Goal: Task Accomplishment & Management: Manage account settings

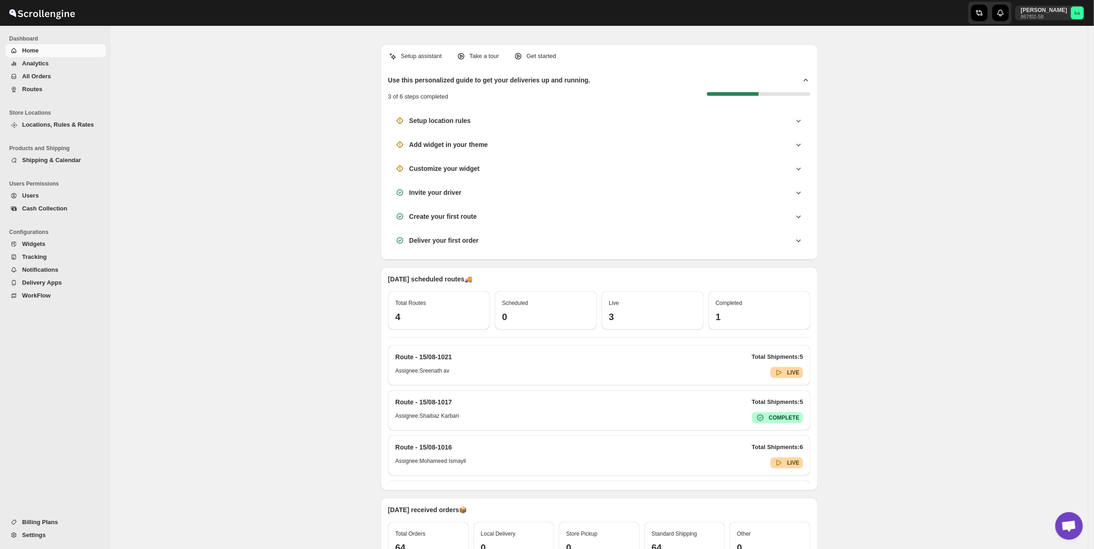
click at [21, 86] on button "Routes" at bounding box center [56, 89] width 100 height 13
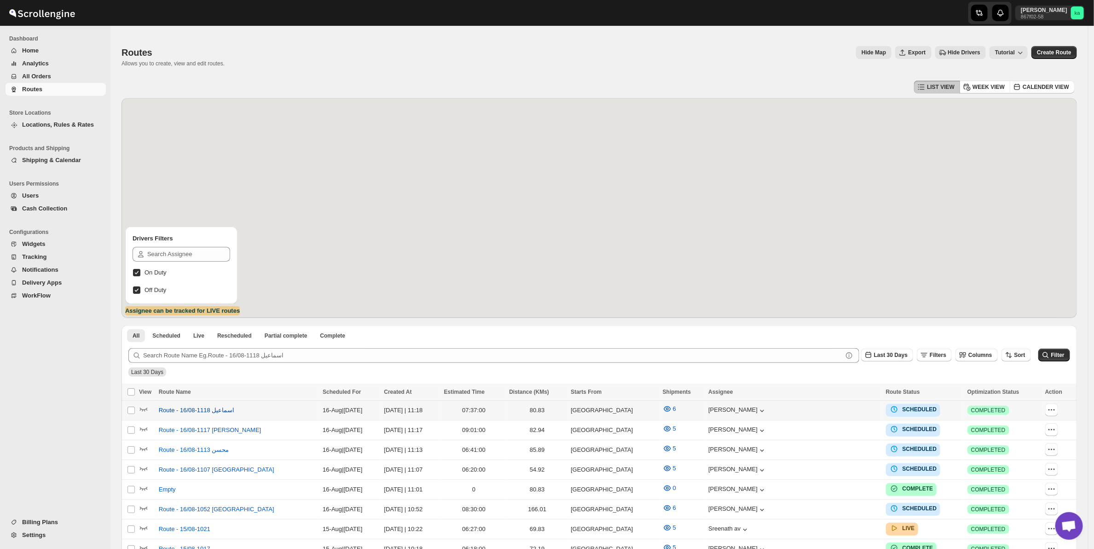
click at [193, 408] on span "Route - 16/08-1118 اسماعيل" at bounding box center [197, 409] width 76 height 9
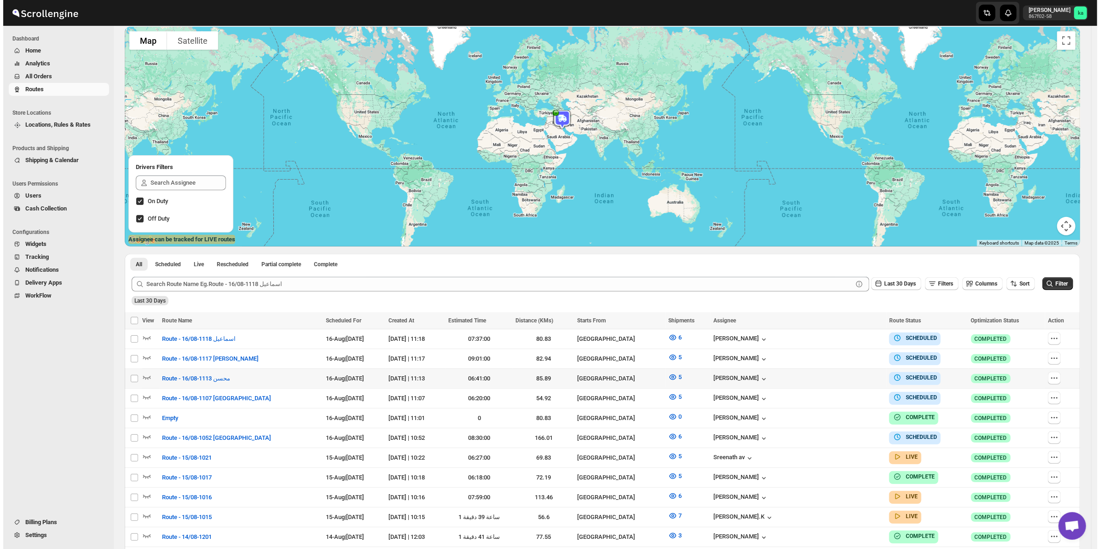
scroll to position [96, 0]
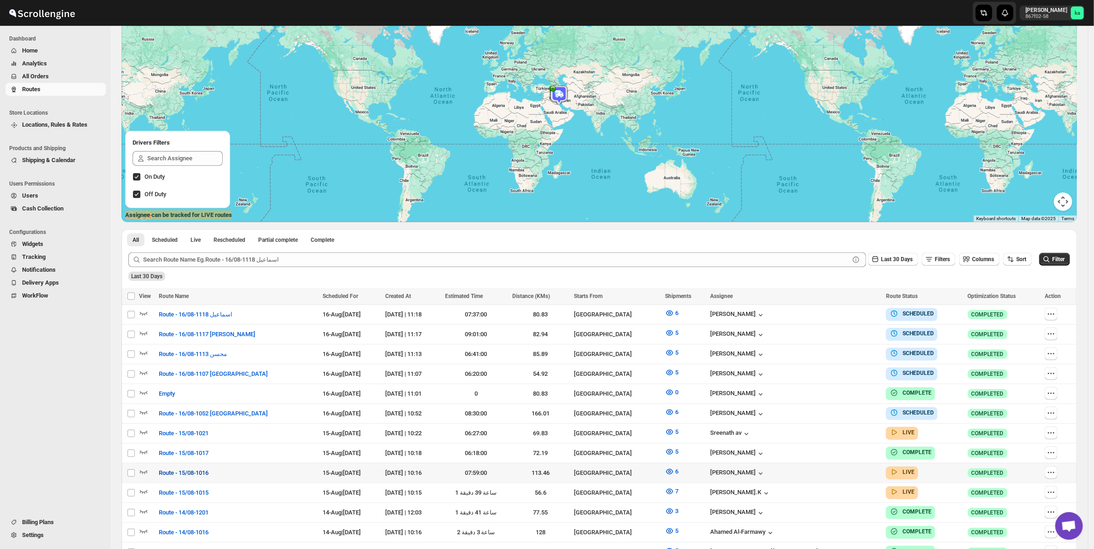
click at [198, 468] on span "Route - 15/08-1016" at bounding box center [184, 472] width 50 height 9
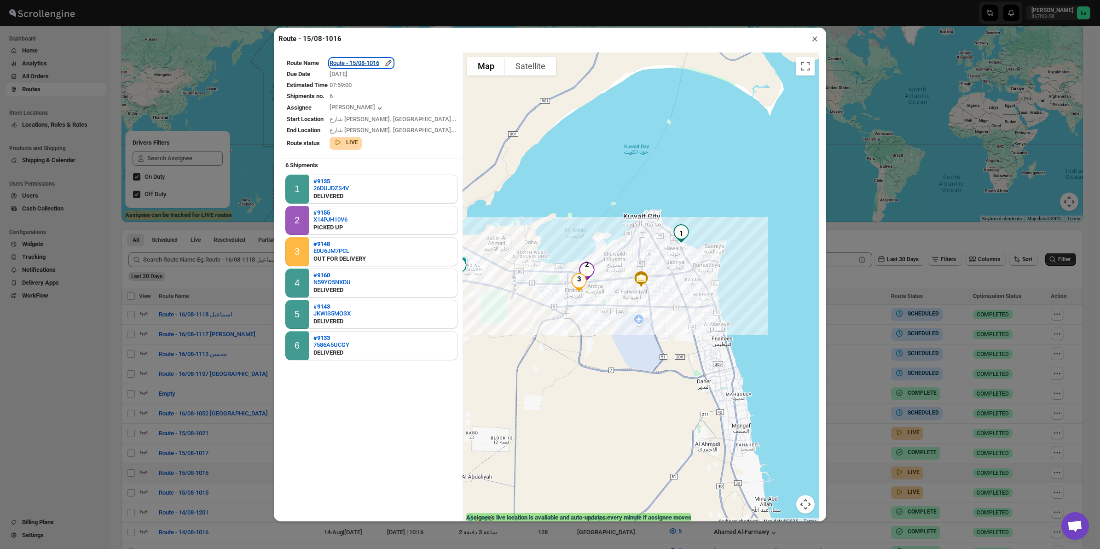
click at [372, 65] on div "Route - 15/08-1016" at bounding box center [362, 62] width 64 height 9
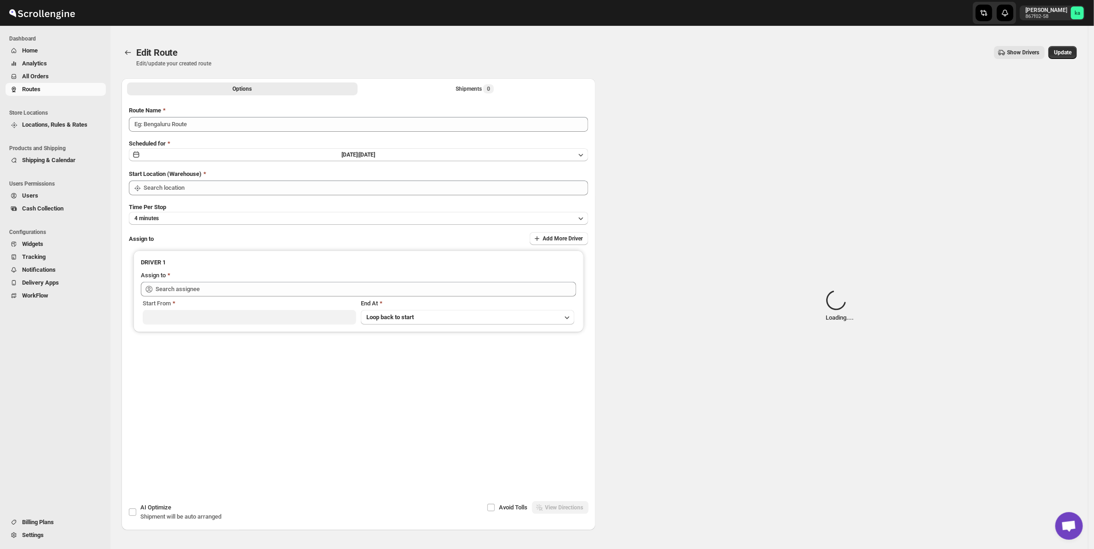
type input "Route - 15/08-1016"
type input "[GEOGRAPHIC_DATA]"
type input "[PERSON_NAME] ([EMAIL_ADDRESS][DOMAIN_NAME])"
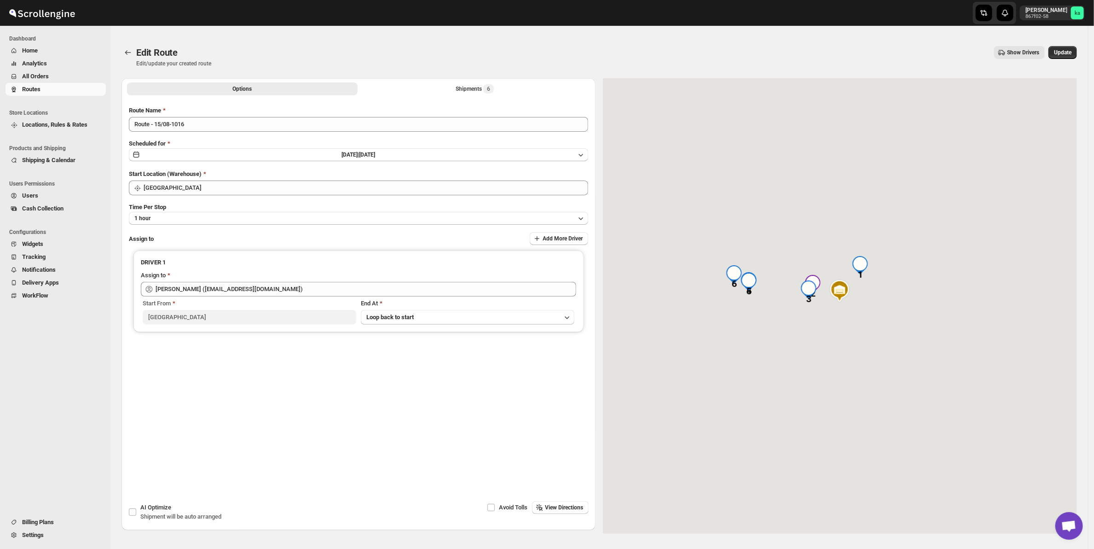
click at [438, 81] on div "Options Shipments 6 More views Options Shipments 6 More views" at bounding box center [359, 88] width 474 height 20
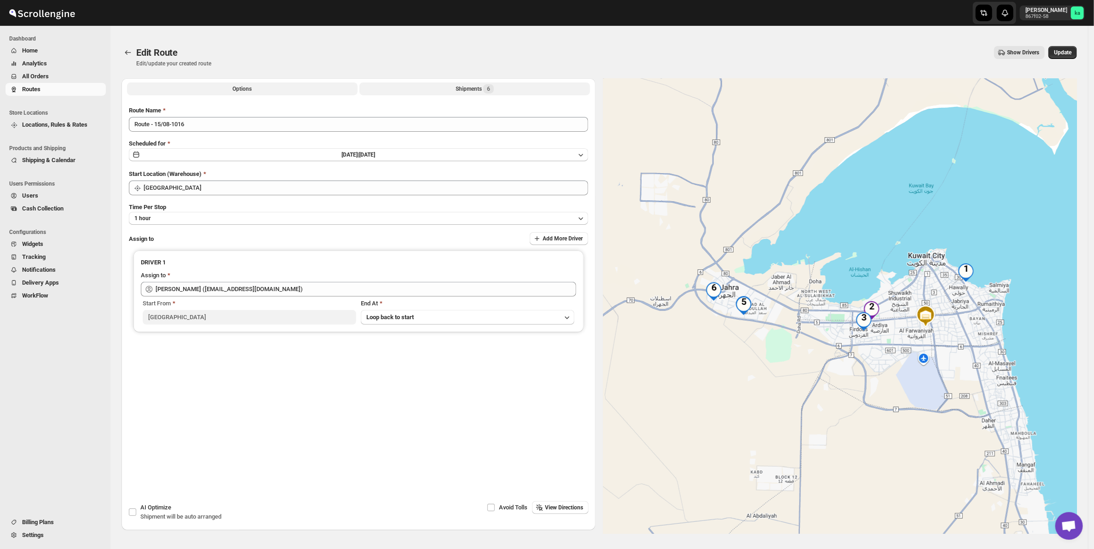
click at [423, 83] on button "Shipments 6" at bounding box center [474, 88] width 231 height 13
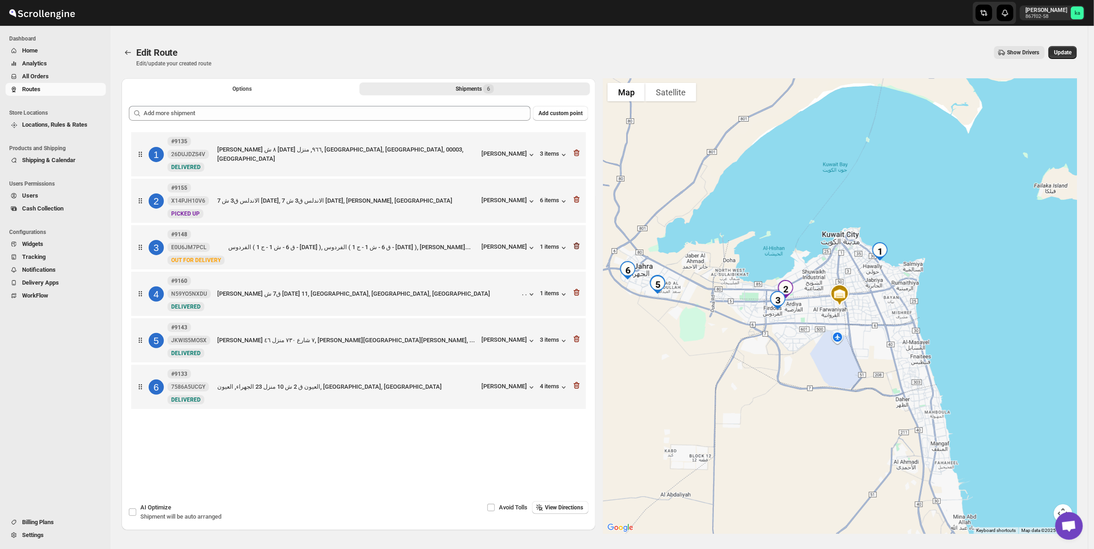
click at [578, 243] on icon "button" at bounding box center [576, 245] width 9 height 9
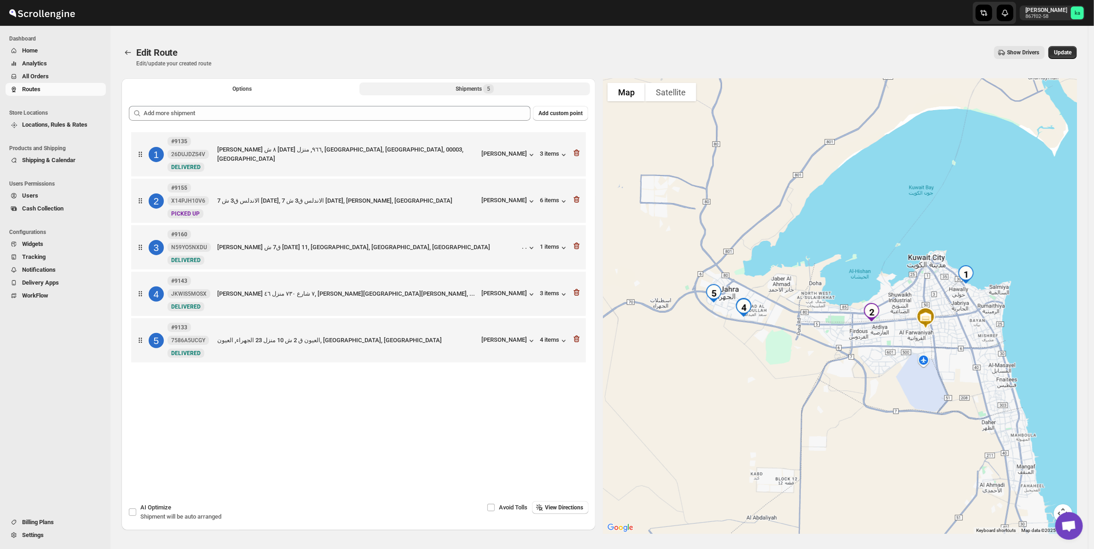
click at [581, 208] on div "2 #9155 X14PJH10V6 New PICKED UP الاندلس ق3 ش 7 [DATE], الاندلس ق3 ش 7 [DATE], …" at bounding box center [356, 199] width 449 height 39
drag, startPoint x: 580, startPoint y: 203, endPoint x: 610, endPoint y: 205, distance: 30.0
click at [579, 203] on icon "button" at bounding box center [576, 199] width 9 height 9
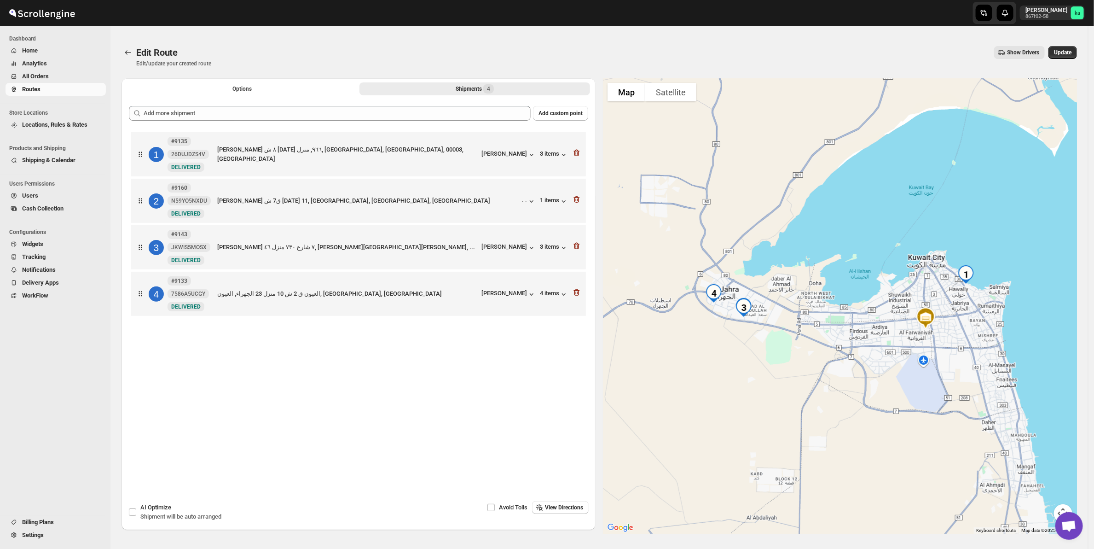
drag, startPoint x: 1063, startPoint y: 49, endPoint x: 1067, endPoint y: 75, distance: 25.6
click at [1064, 50] on span "Update" at bounding box center [1062, 52] width 17 height 7
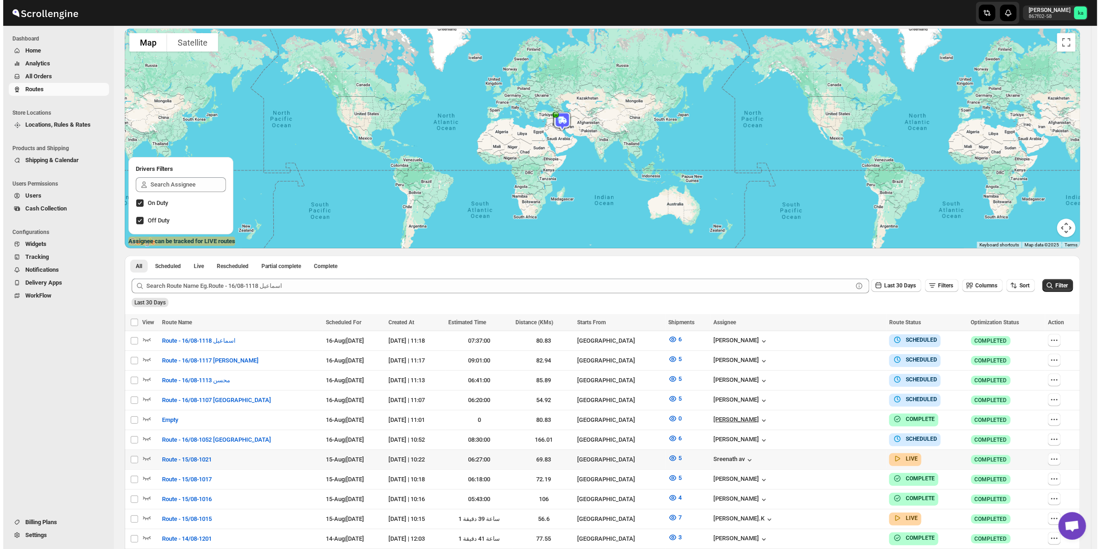
scroll to position [96, 0]
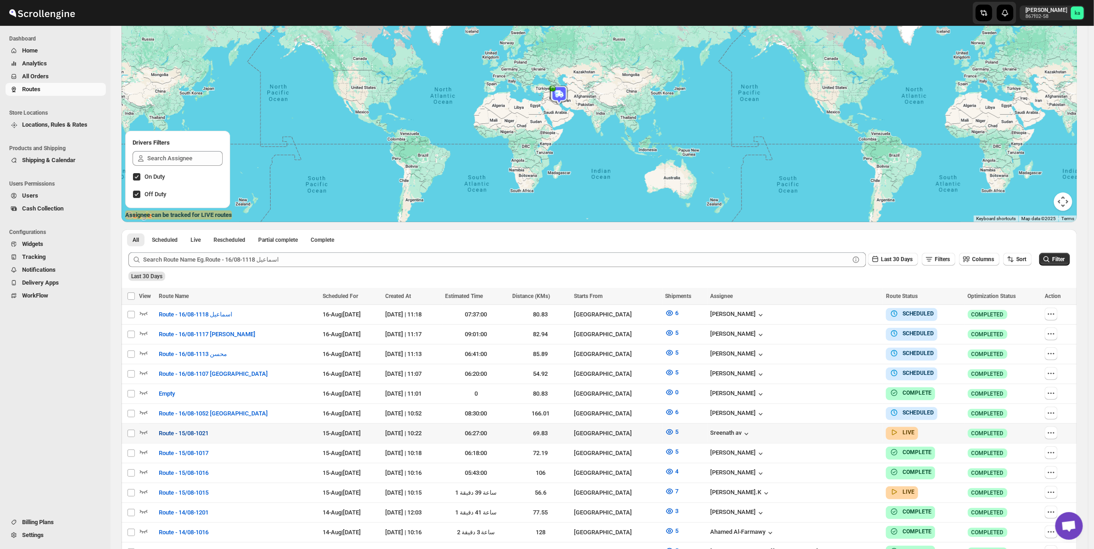
click at [171, 428] on span "Route - 15/08-1021" at bounding box center [184, 432] width 50 height 9
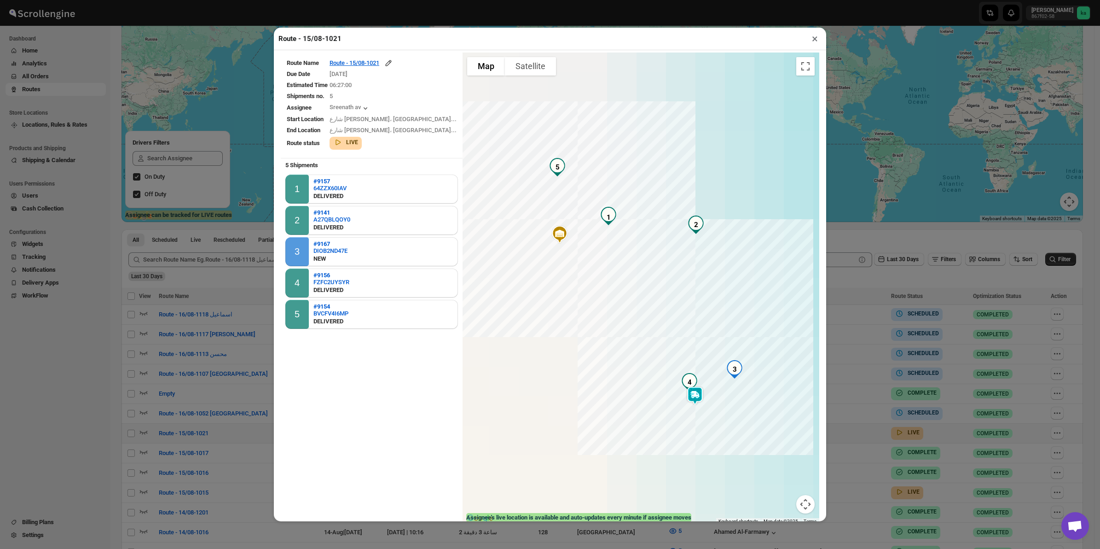
click at [357, 53] on div "Route Name Route - 15/08-1021 Due Date [DATE] Estimated Time 06:27:00 Shipments…" at bounding box center [550, 285] width 552 height 471
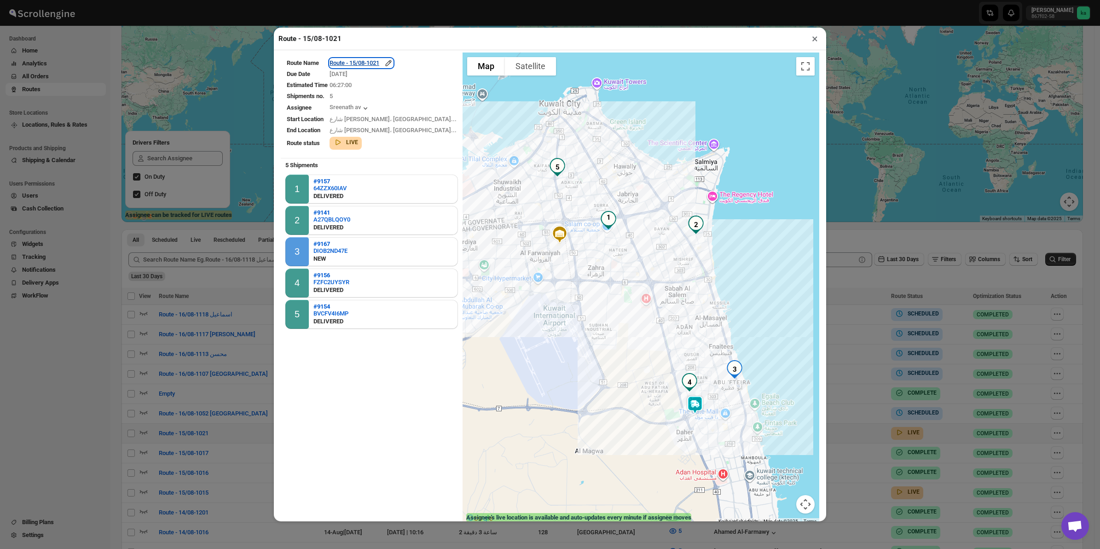
click at [367, 61] on div "Route - 15/08-1021" at bounding box center [362, 62] width 64 height 9
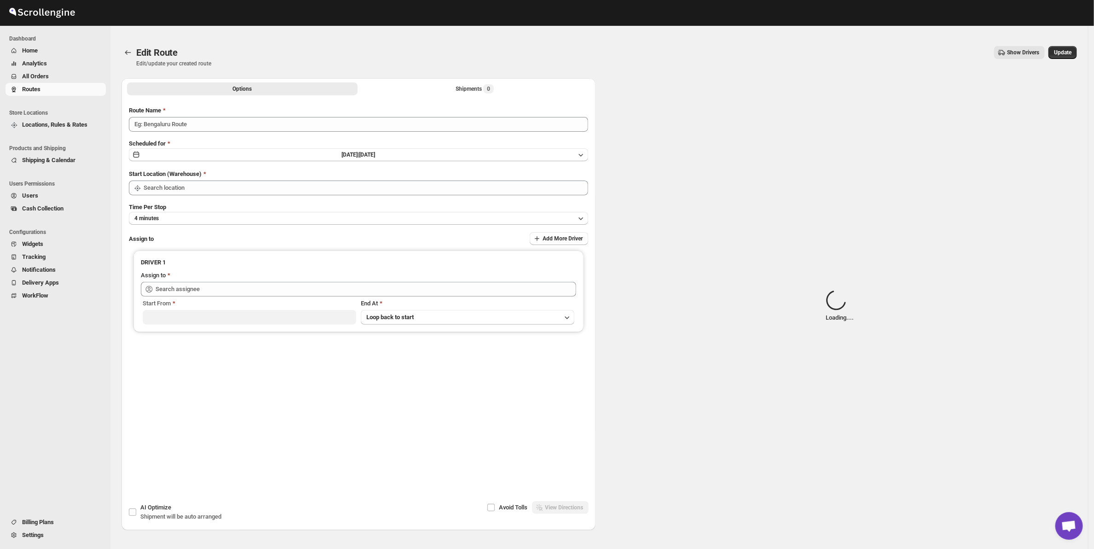
type input "Route - 15/08-1021"
click at [438, 93] on button "Shipments Loading..." at bounding box center [474, 88] width 231 height 13
type input "[GEOGRAPHIC_DATA]"
click at [450, 85] on button "Shipments Loading..." at bounding box center [474, 88] width 231 height 13
type input "[GEOGRAPHIC_DATA]"
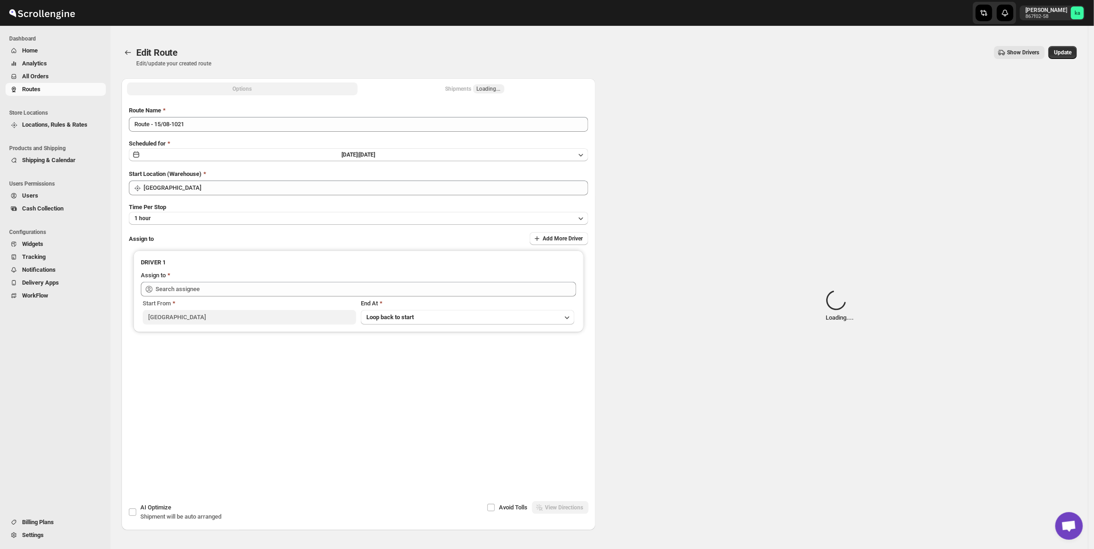
type input "Sreenath av ([EMAIL_ADDRESS][DOMAIN_NAME])"
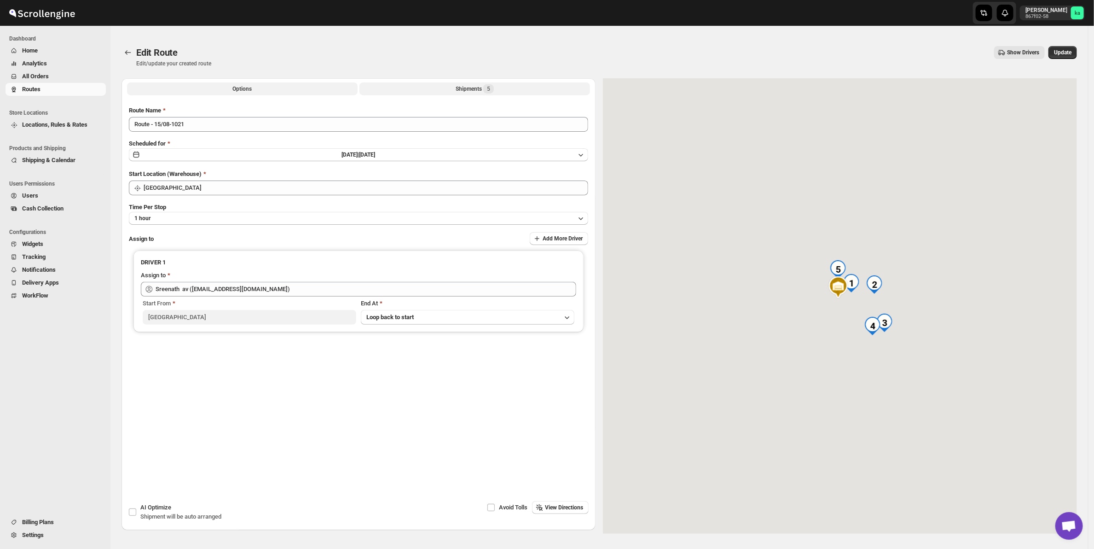
click at [450, 85] on button "Shipments 5" at bounding box center [474, 88] width 231 height 13
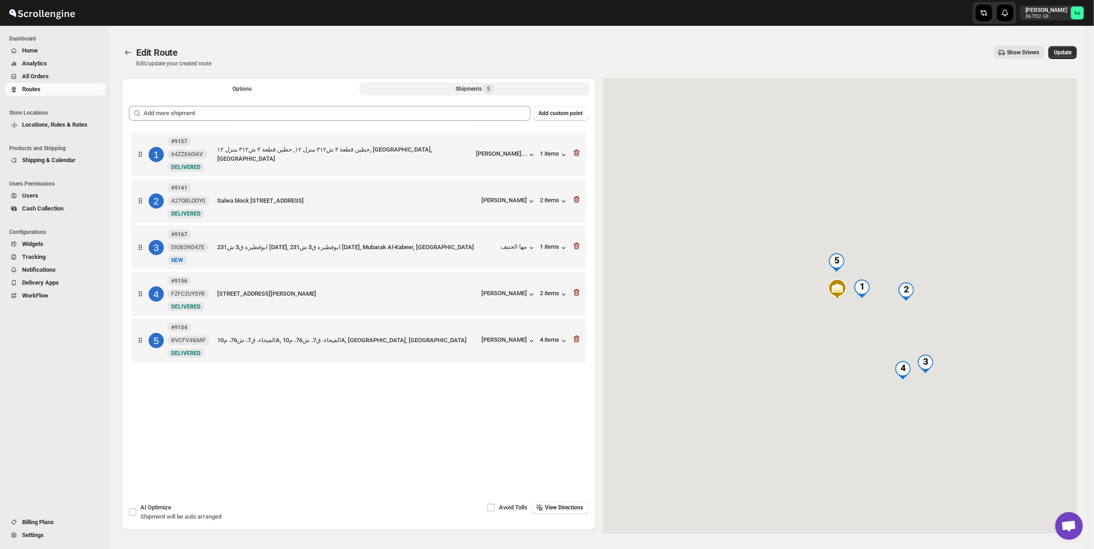
click at [452, 87] on button "Shipments 5" at bounding box center [474, 88] width 231 height 13
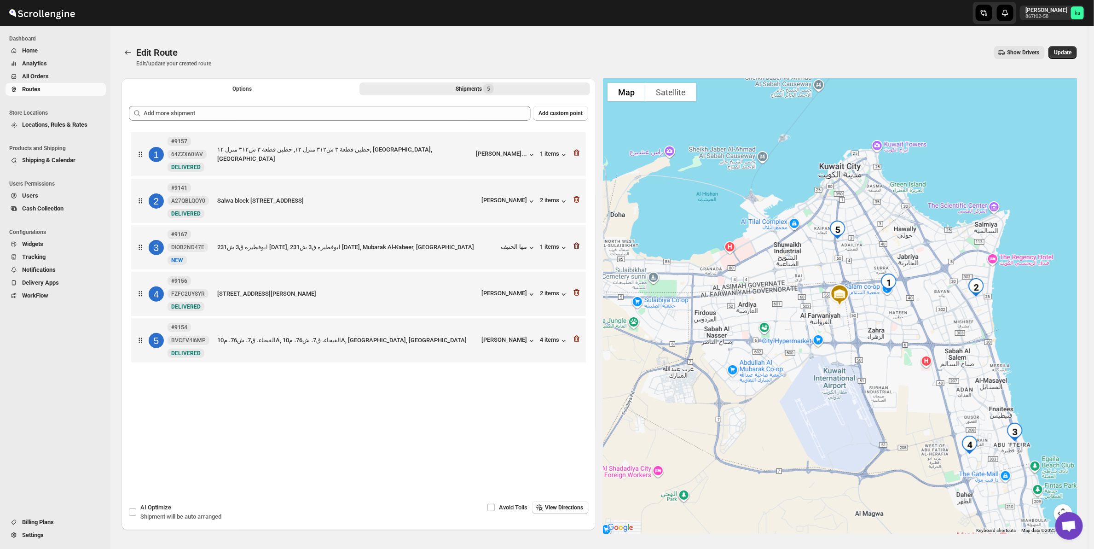
click at [578, 248] on icon "button" at bounding box center [577, 246] width 1 height 3
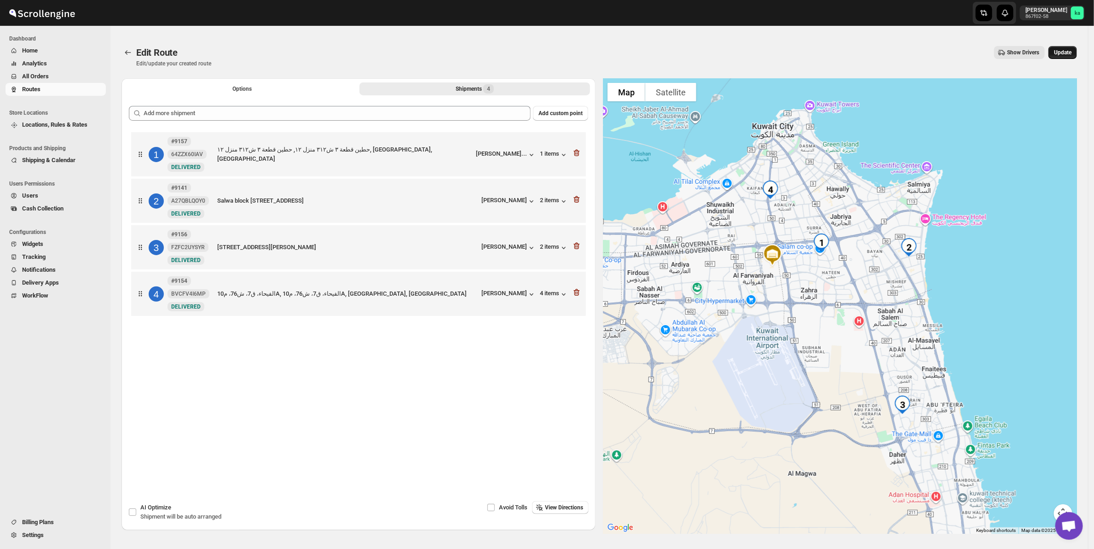
click at [1062, 52] on span "Update" at bounding box center [1062, 52] width 17 height 7
